Goal: Register for event/course

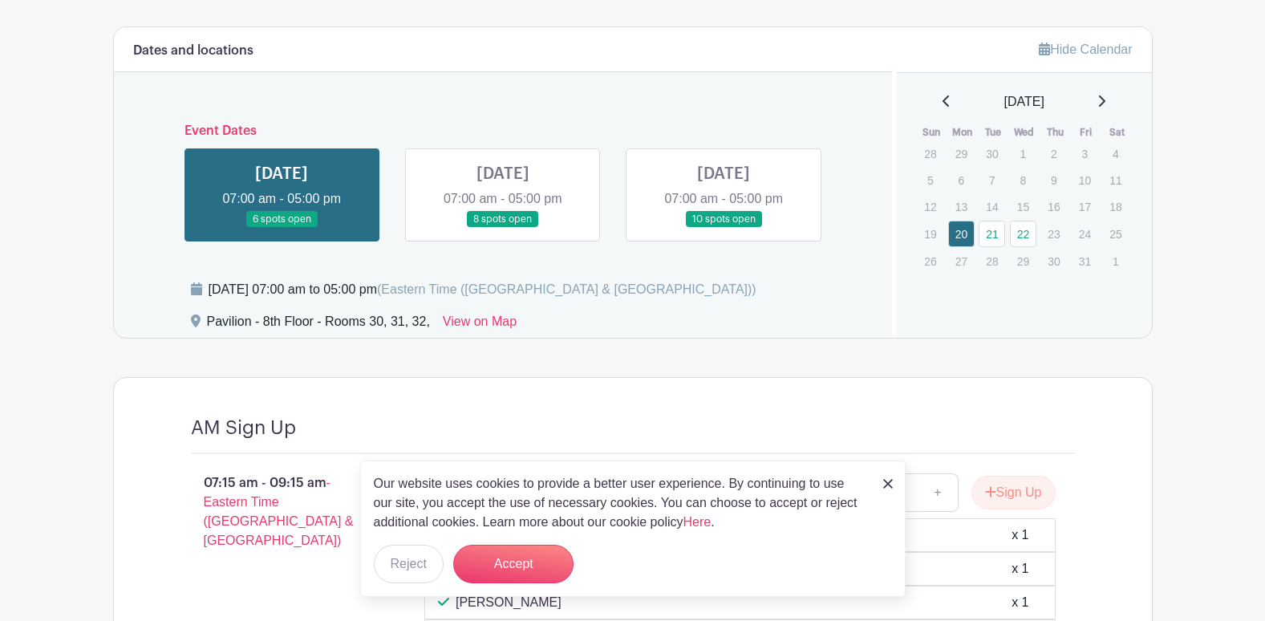
scroll to position [1363, 0]
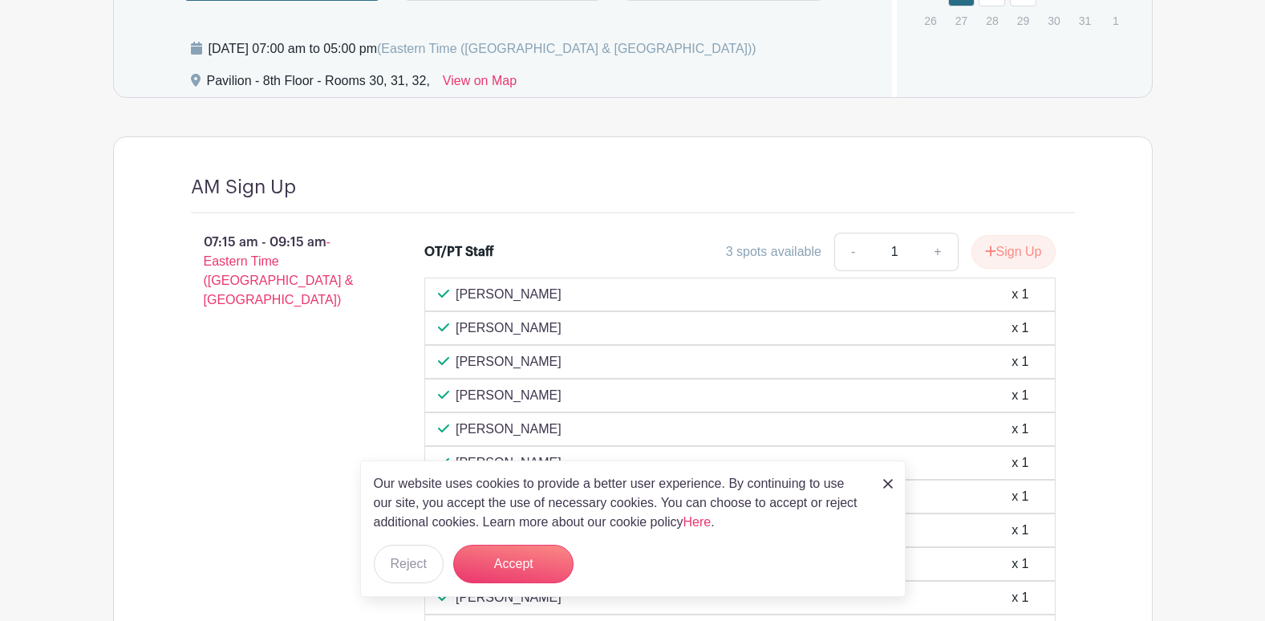
click at [883, 479] on img at bounding box center [888, 484] width 10 height 10
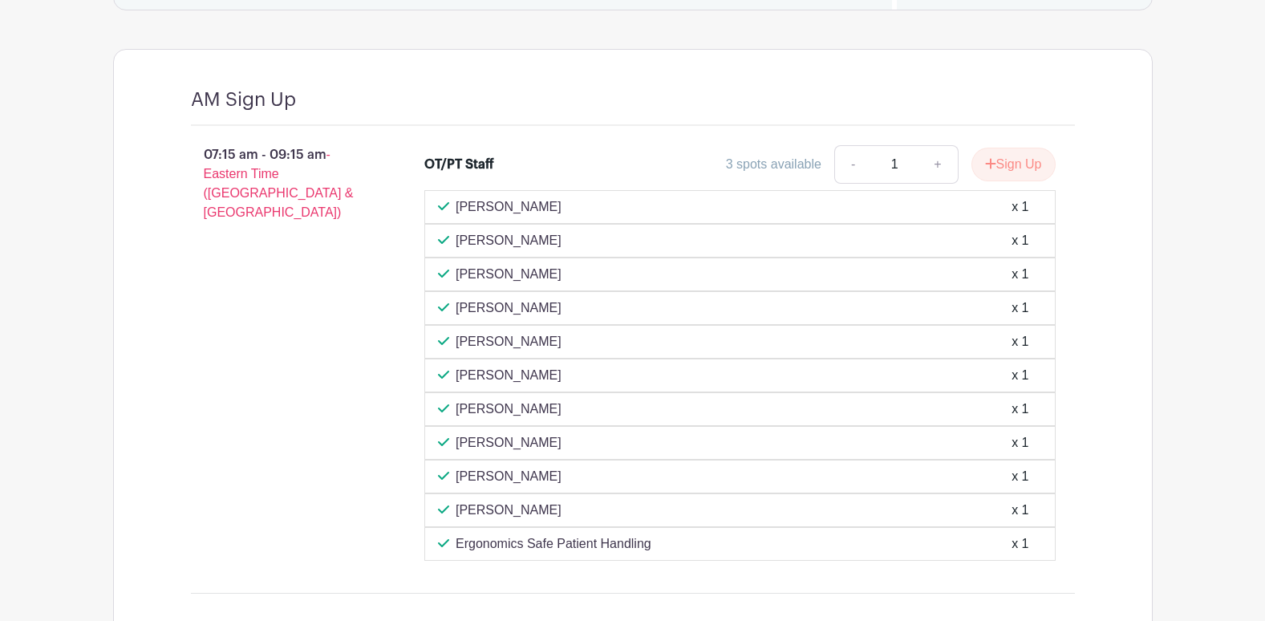
scroll to position [1050, 0]
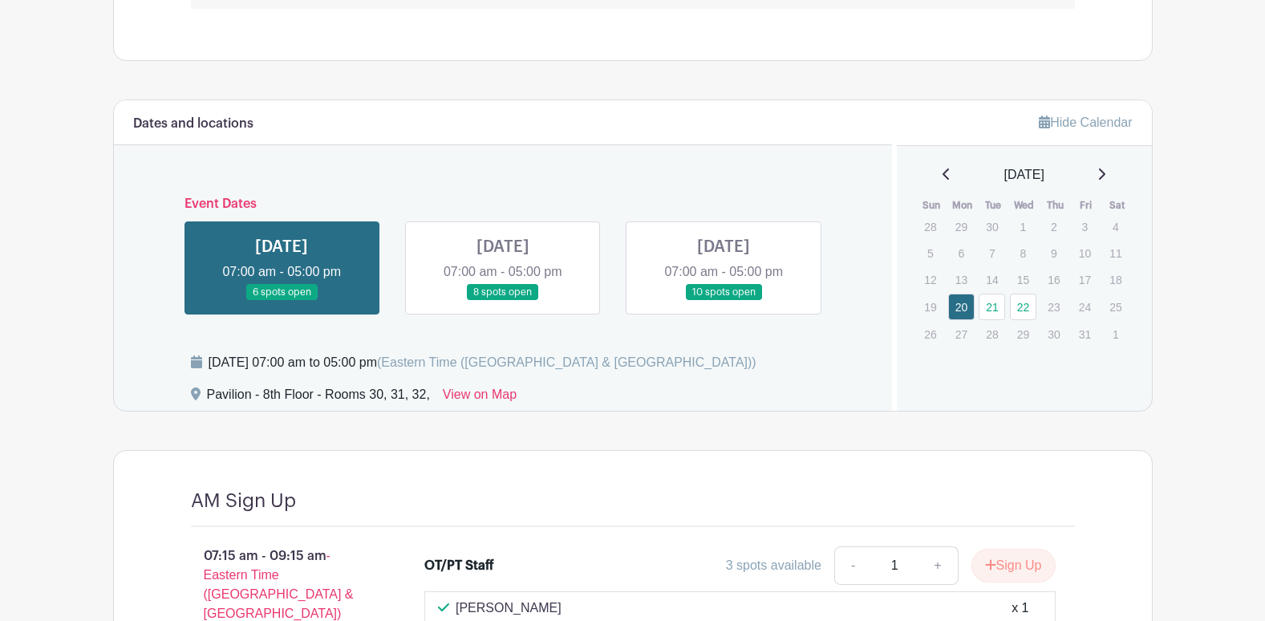
click at [503, 301] on link at bounding box center [503, 301] width 0 height 0
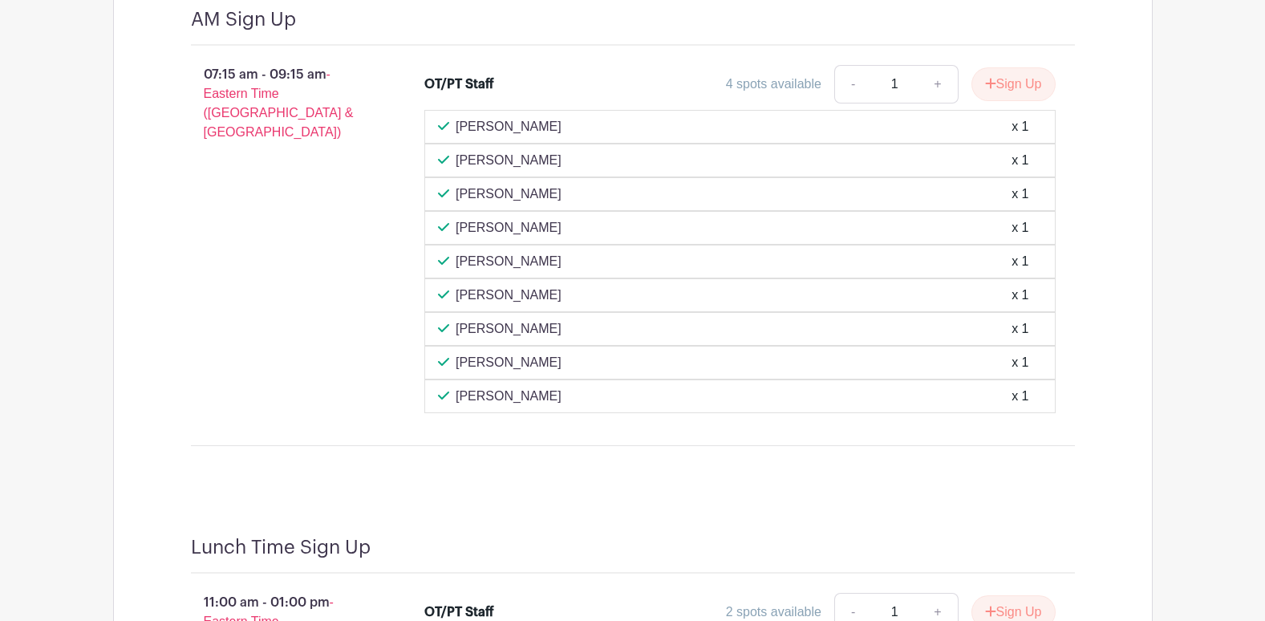
scroll to position [1210, 0]
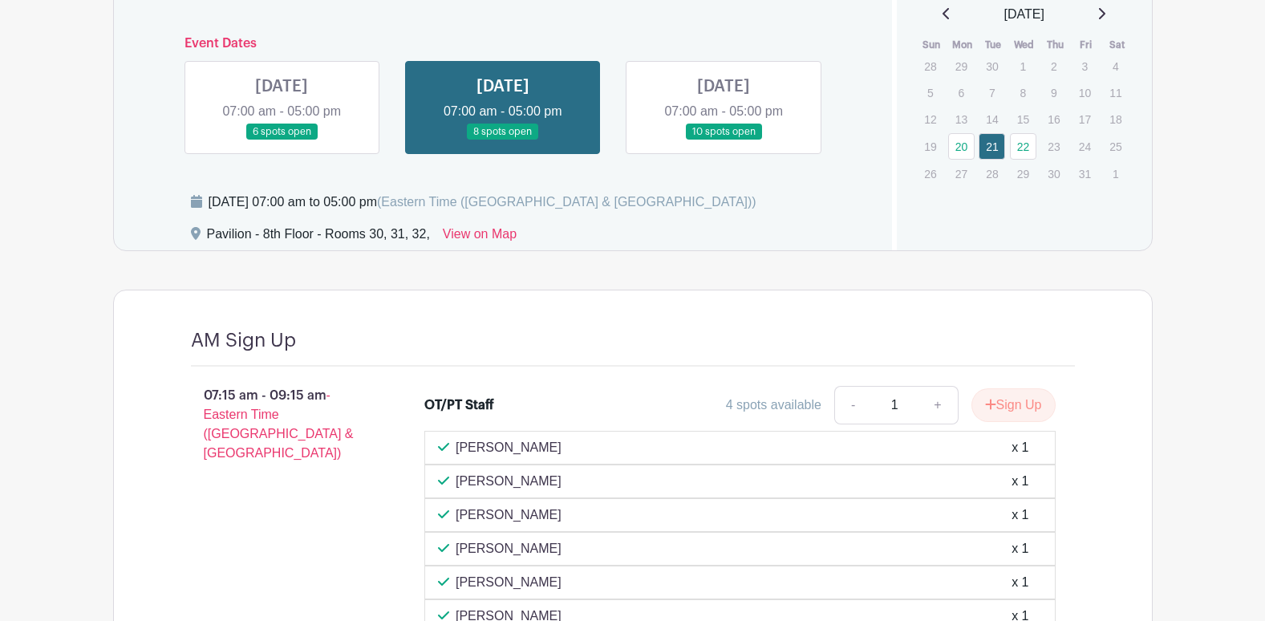
click at [723, 140] on link at bounding box center [723, 140] width 0 height 0
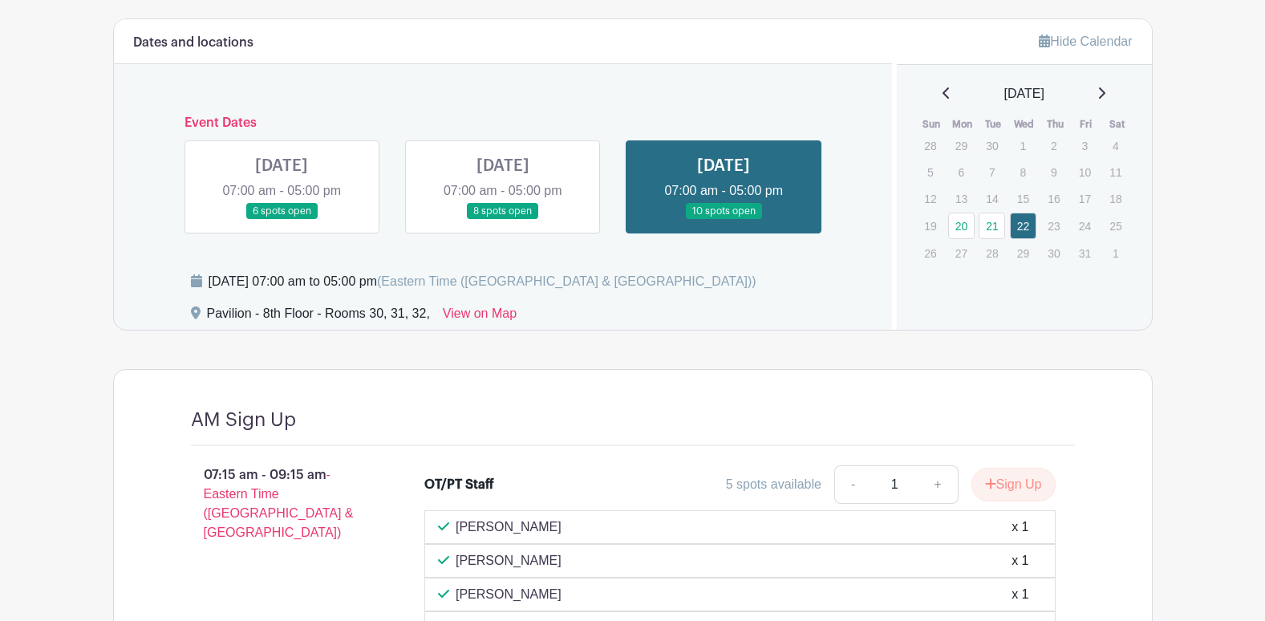
scroll to position [1130, 0]
click at [503, 221] on link at bounding box center [503, 221] width 0 height 0
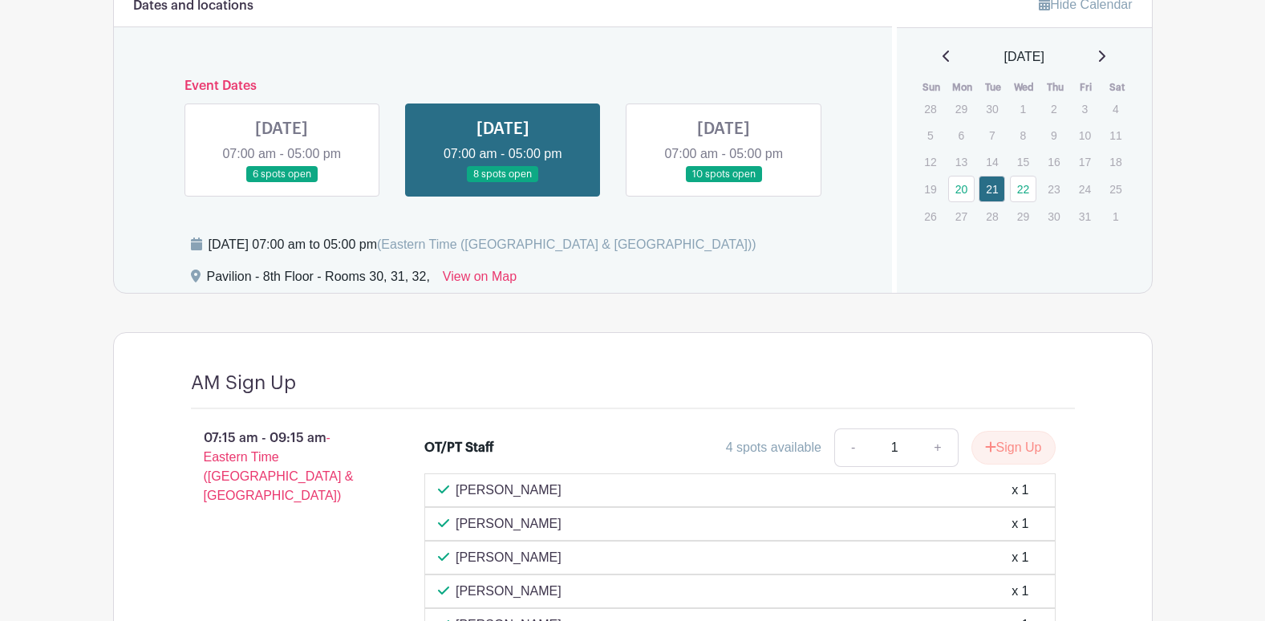
scroll to position [954, 0]
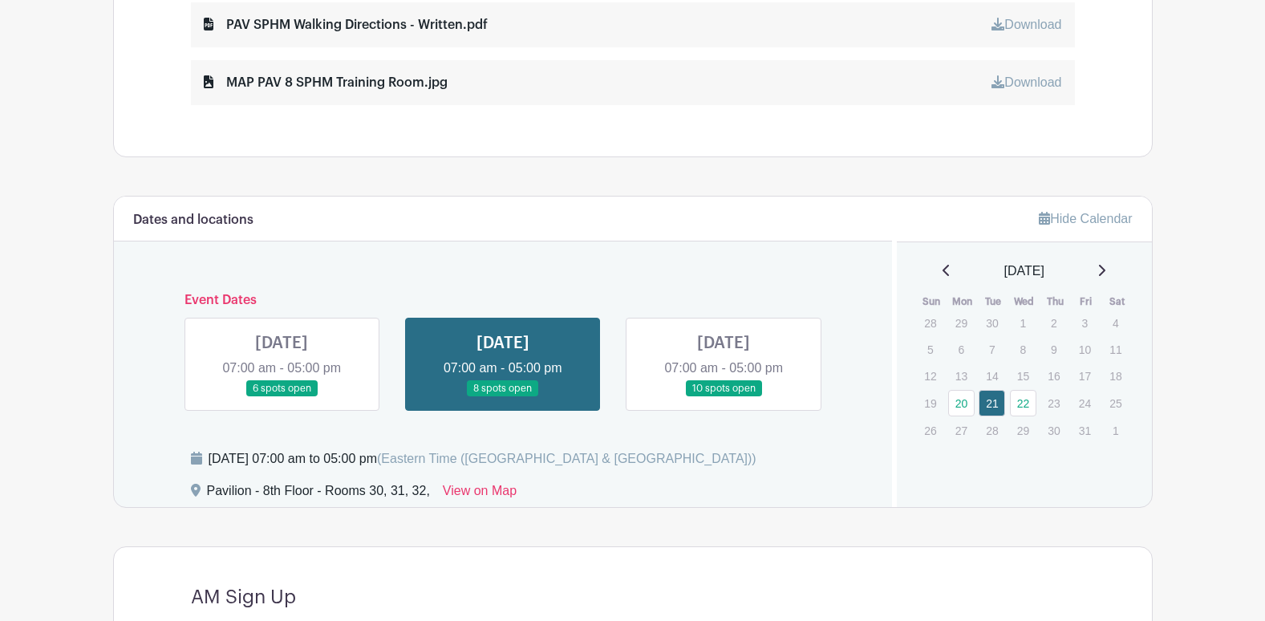
click at [281, 397] on link at bounding box center [281, 397] width 0 height 0
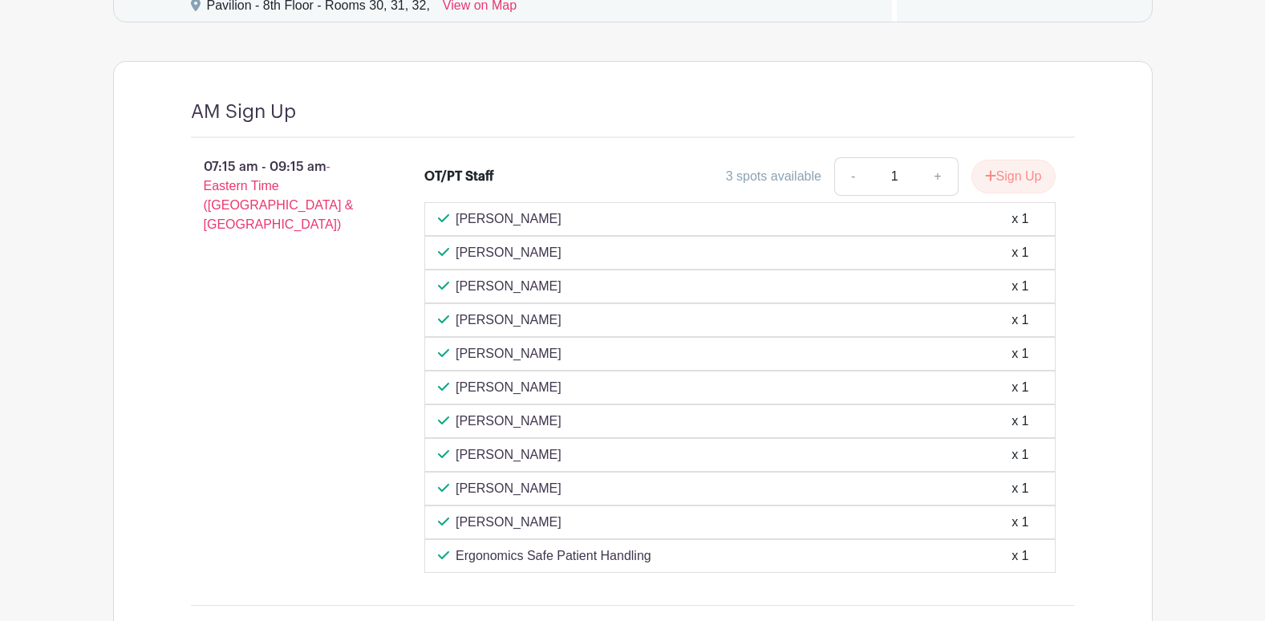
scroll to position [1290, 0]
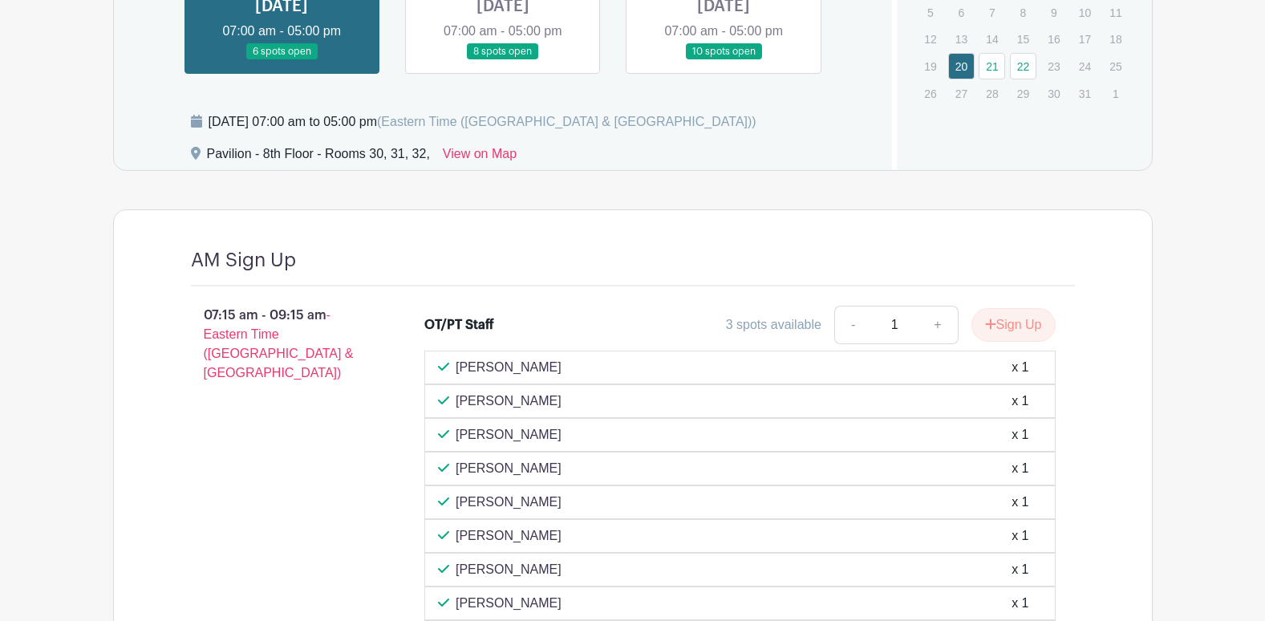
click at [503, 60] on link at bounding box center [503, 60] width 0 height 0
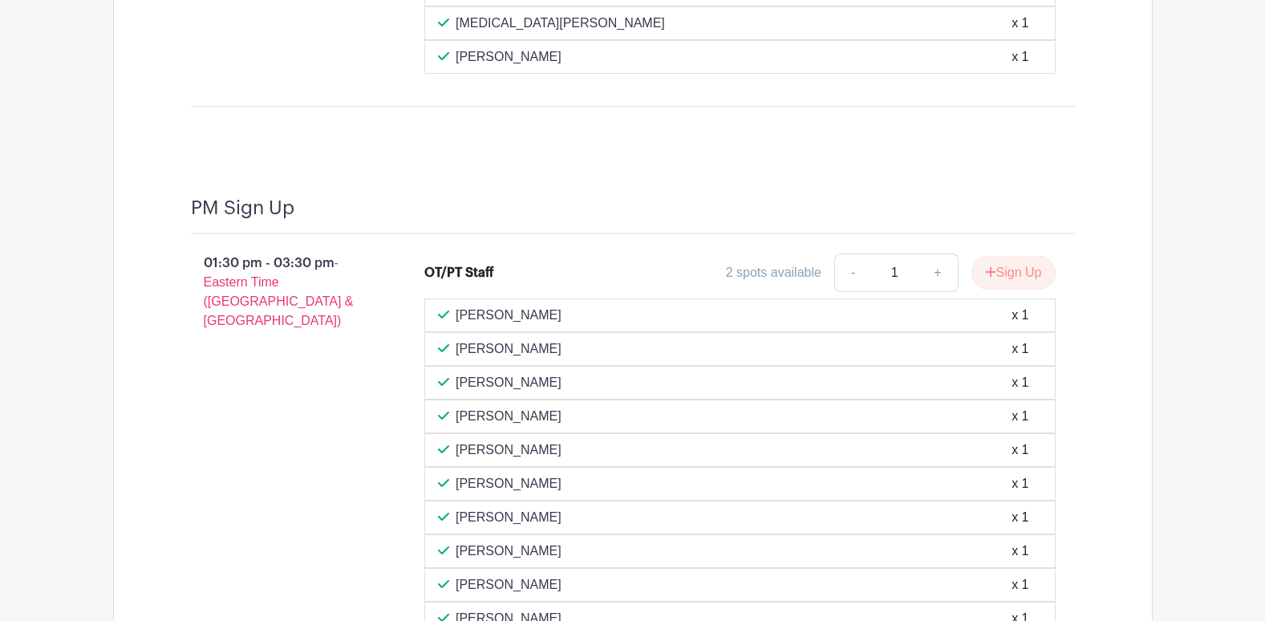
scroll to position [2477, 0]
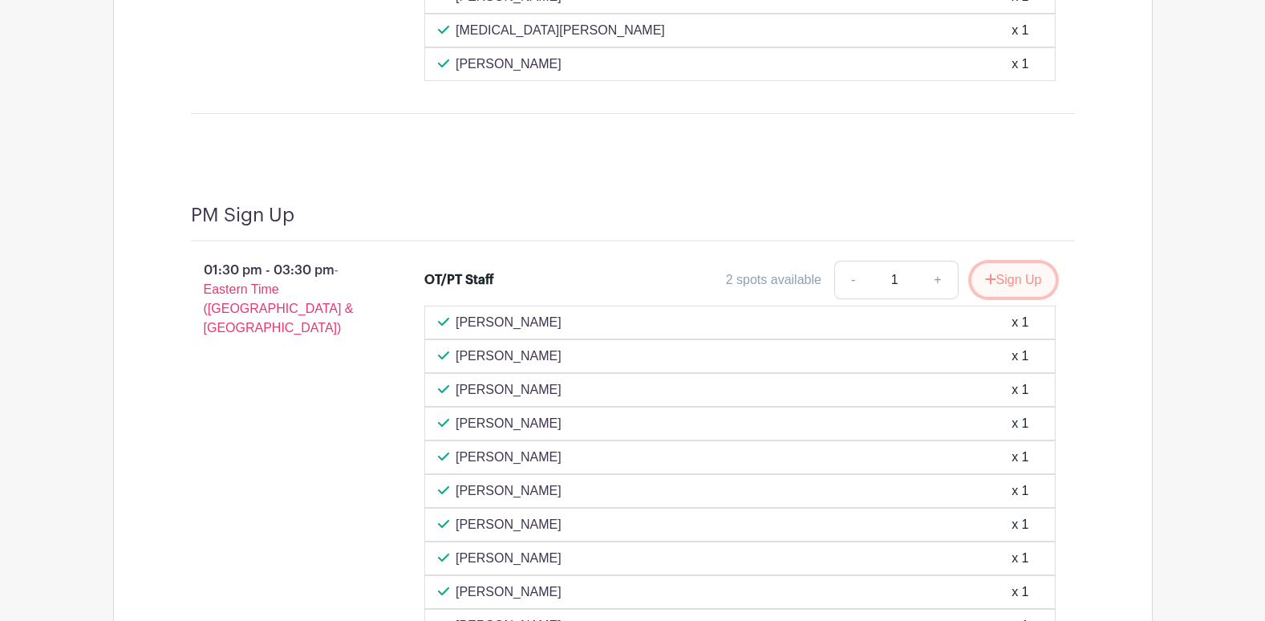
click at [1002, 287] on button "Sign Up" at bounding box center [1013, 280] width 84 height 34
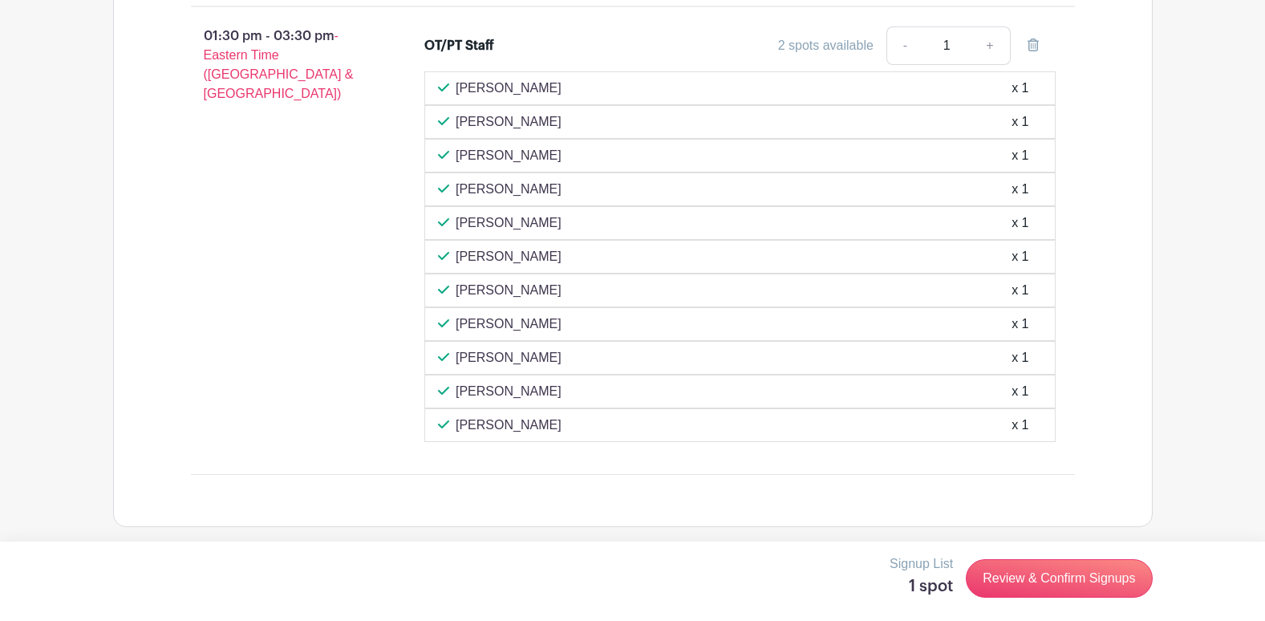
scroll to position [2718, 0]
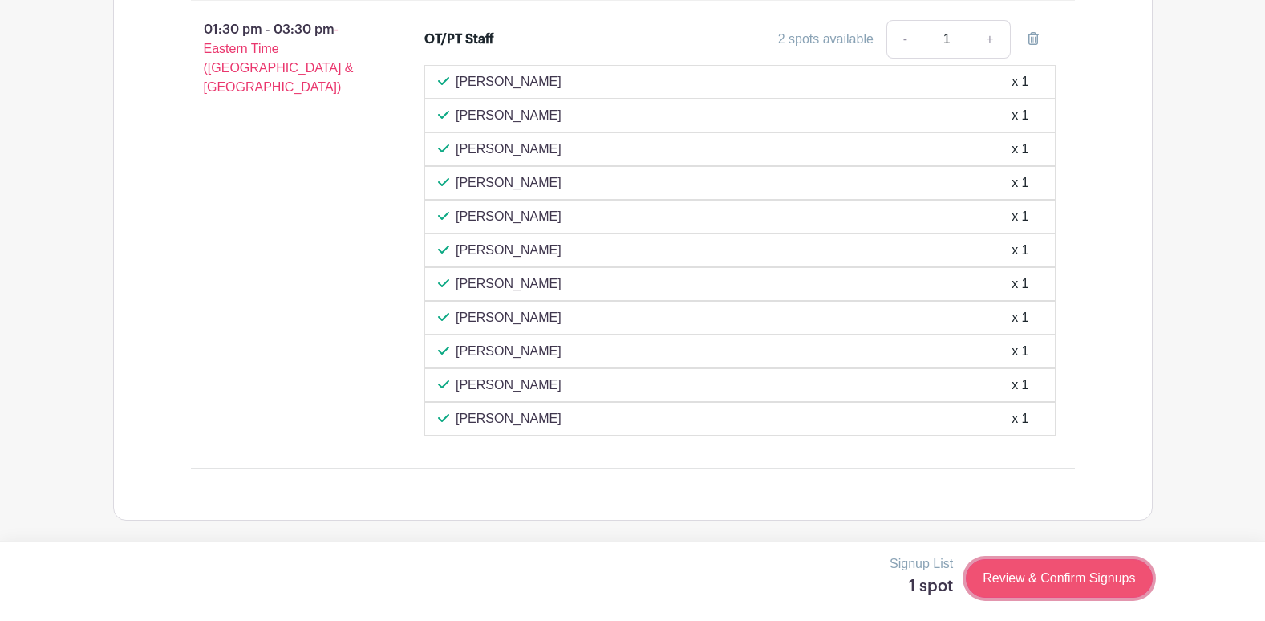
click at [1096, 576] on link "Review & Confirm Signups" at bounding box center [1059, 578] width 186 height 38
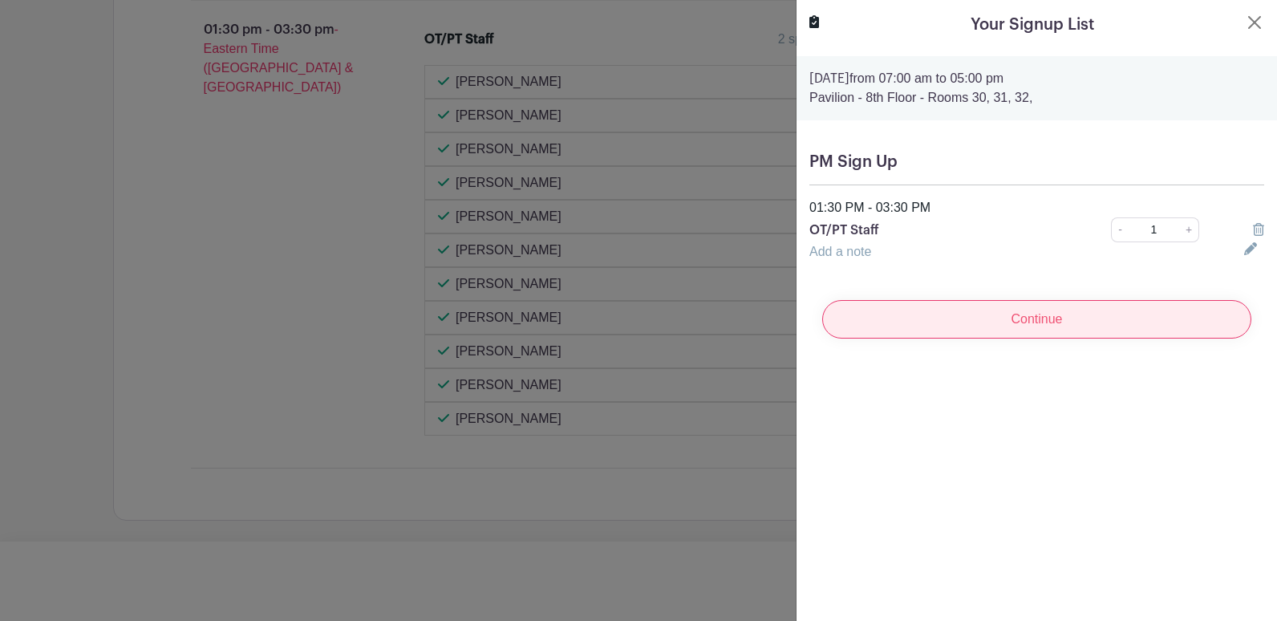
click at [1023, 318] on input "Continue" at bounding box center [1036, 319] width 429 height 38
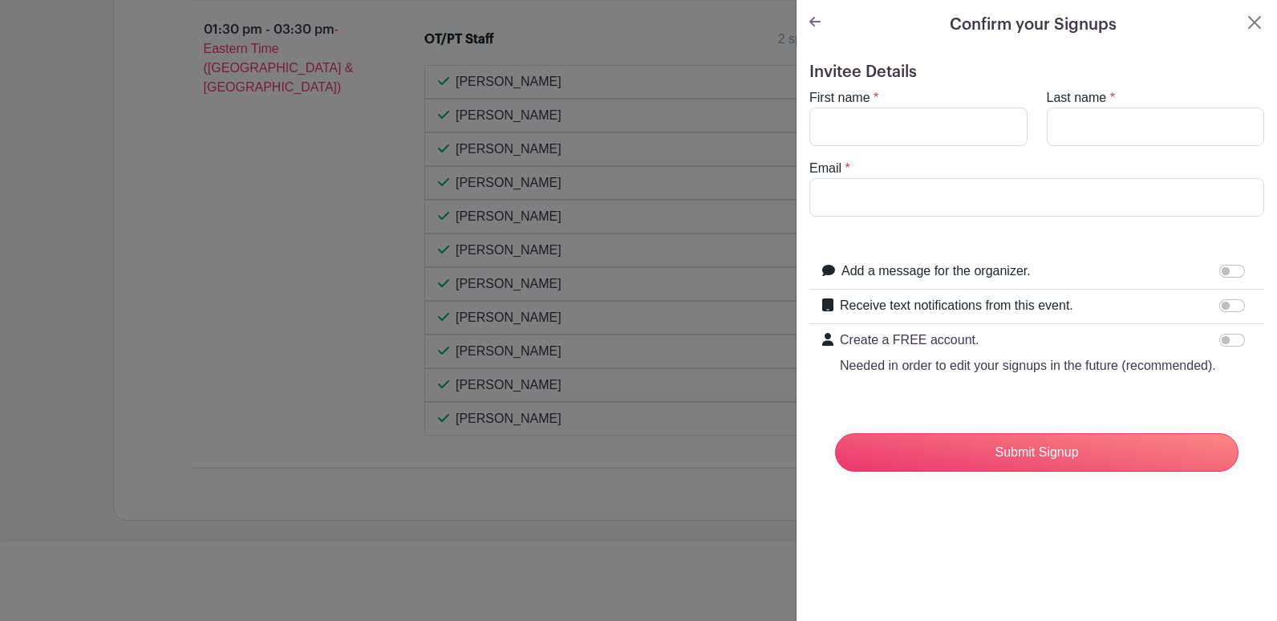
click at [817, 20] on icon at bounding box center [814, 21] width 11 height 13
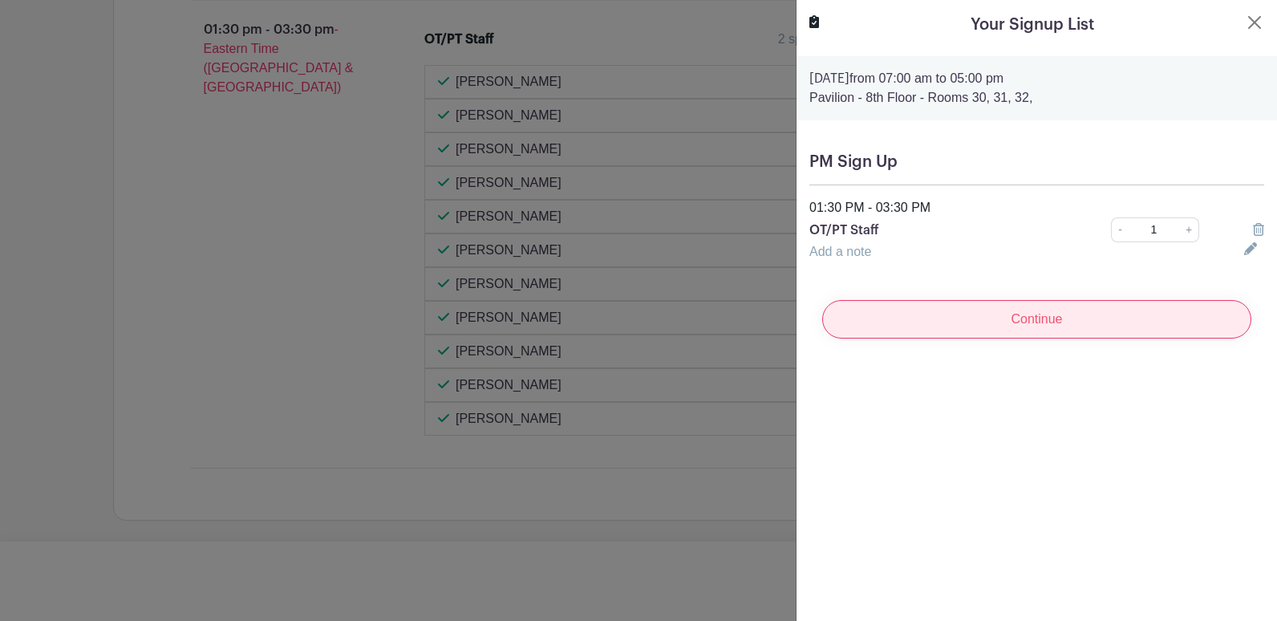
click at [1014, 318] on input "Continue" at bounding box center [1036, 319] width 429 height 38
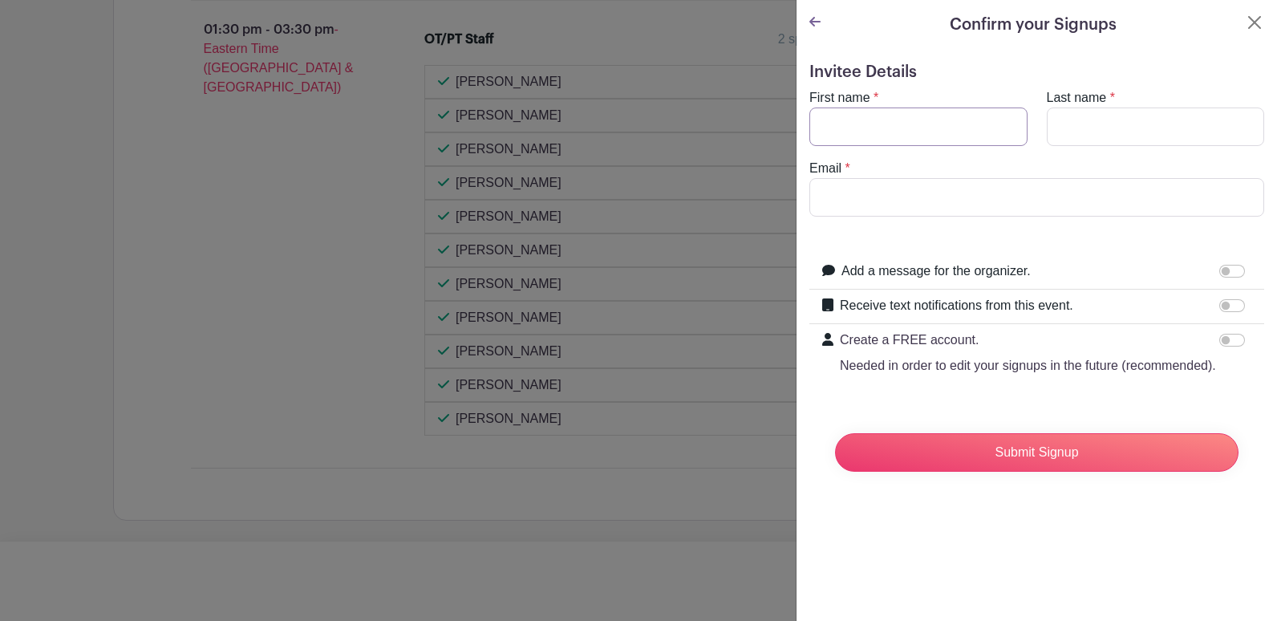
click at [909, 111] on input "First name" at bounding box center [918, 126] width 218 height 38
type input "Ben"
type input "Joo"
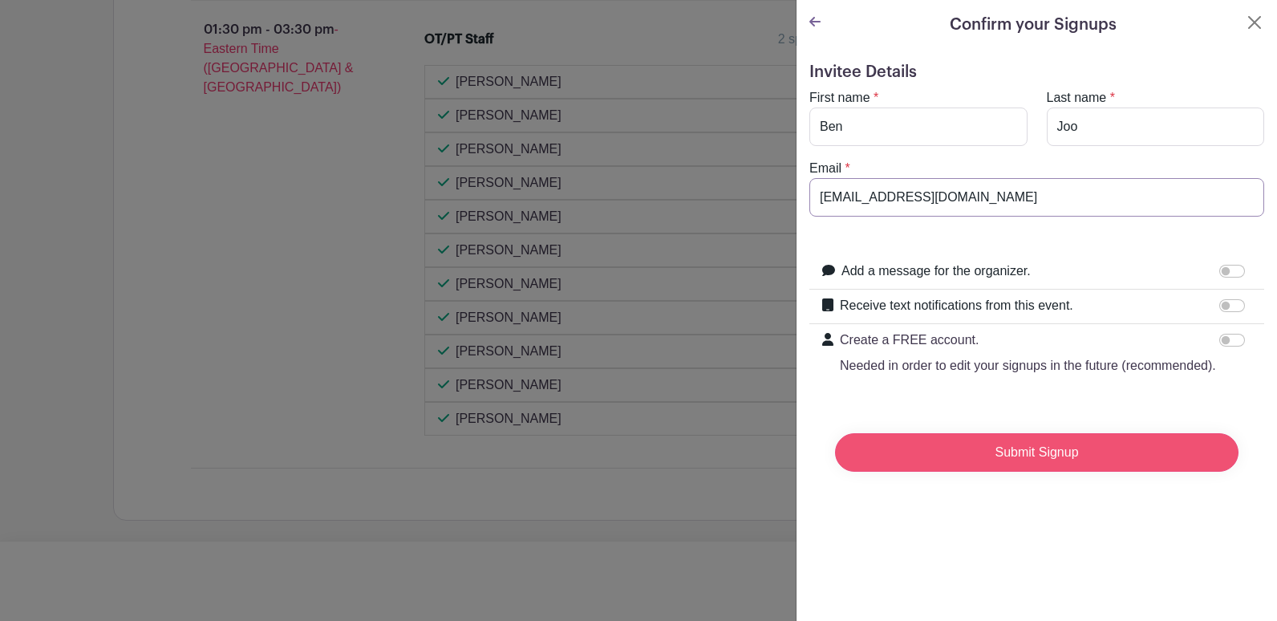
type input "[EMAIL_ADDRESS][DOMAIN_NAME]"
click at [1017, 467] on input "Submit Signup" at bounding box center [1036, 452] width 403 height 38
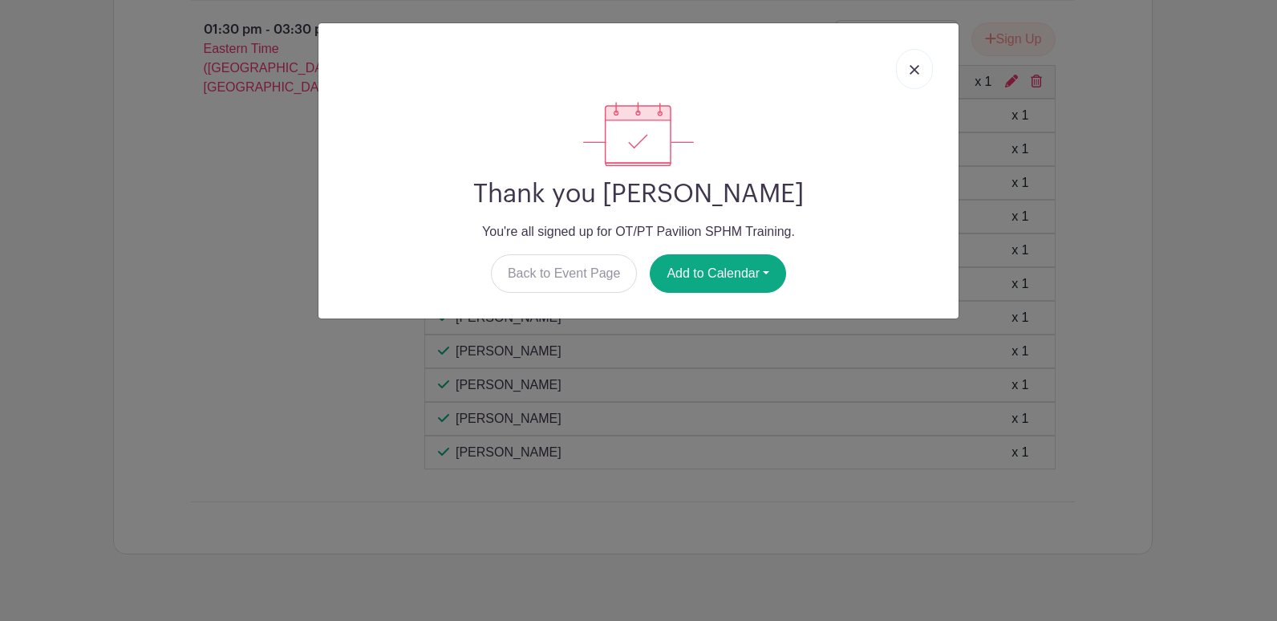
click at [916, 58] on link at bounding box center [914, 69] width 37 height 40
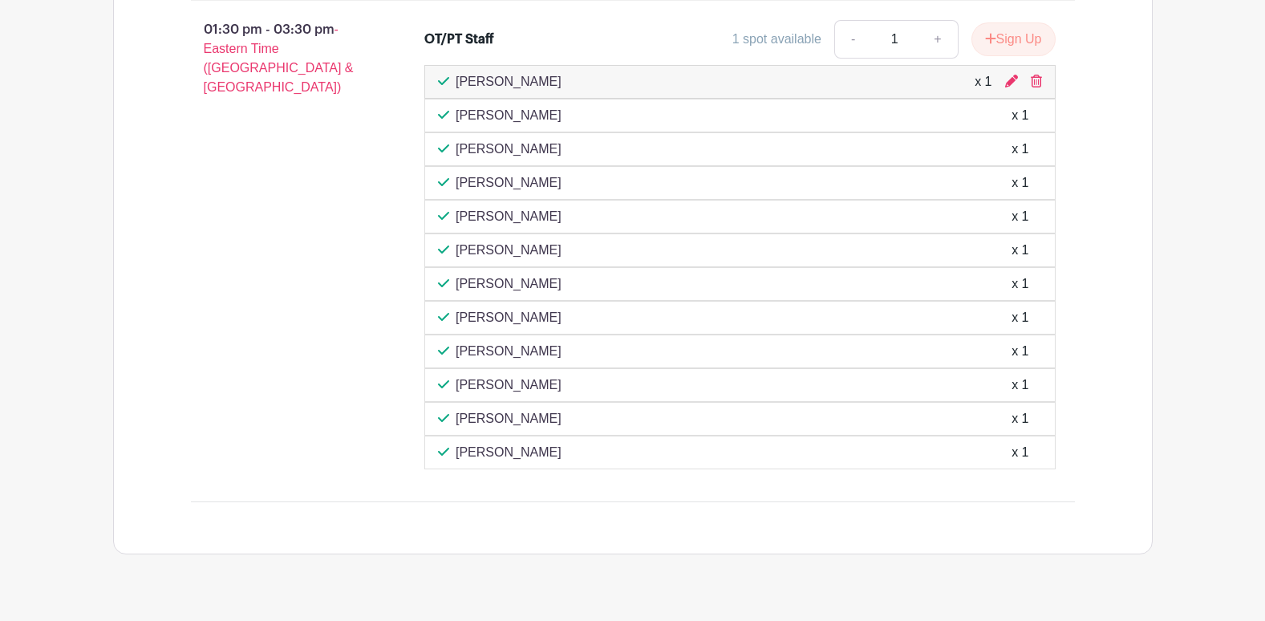
click at [598, 22] on div "1 spot available - 1 + Sign Up" at bounding box center [818, 39] width 473 height 38
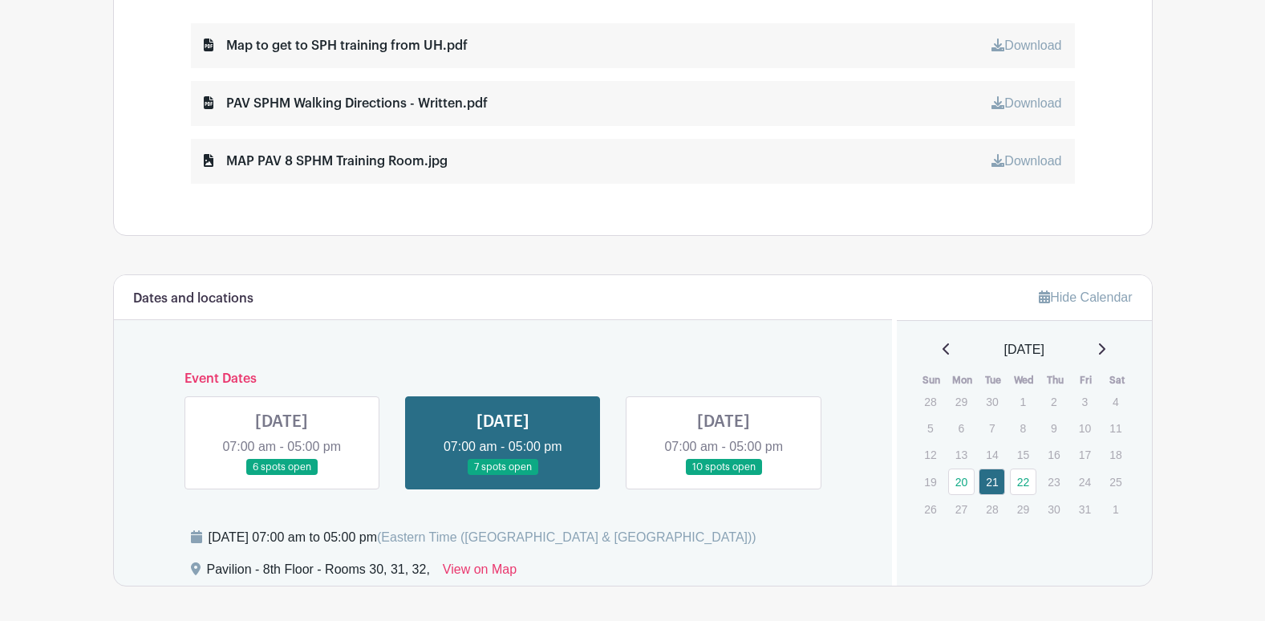
scroll to position [873, 0]
